Goal: Navigation & Orientation: Understand site structure

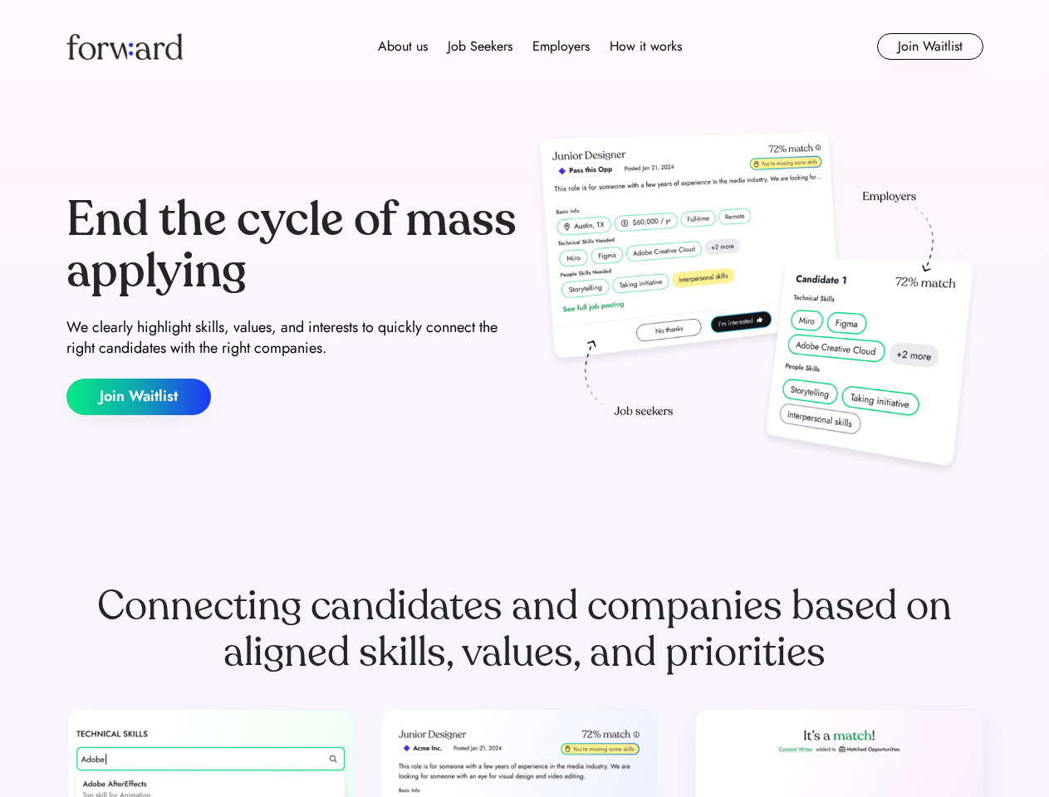
click at [524, 399] on div "End the cycle of mass applying We clearly highlight skills, values, and interes…" at bounding box center [524, 304] width 917 height 357
click at [525, 47] on div "About us Job Seekers Employers How it works" at bounding box center [530, 47] width 654 height 20
click at [125, 47] on img at bounding box center [124, 46] width 116 height 27
click at [530, 47] on div "About us Job Seekers Employers How it works" at bounding box center [530, 47] width 654 height 20
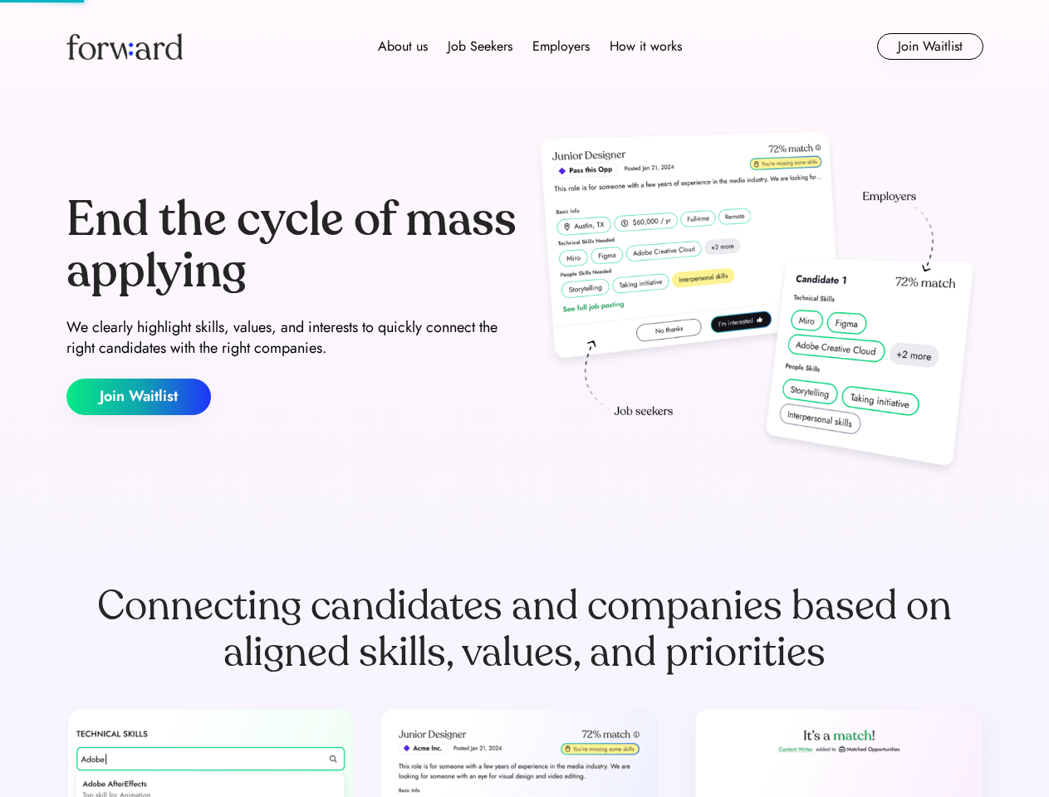
click at [403, 47] on div "About us" at bounding box center [403, 47] width 50 height 20
click at [480, 47] on div "Job Seekers" at bounding box center [480, 47] width 65 height 20
click at [561, 47] on div "Employers" at bounding box center [560, 47] width 57 height 20
